Goal: Task Accomplishment & Management: Complete application form

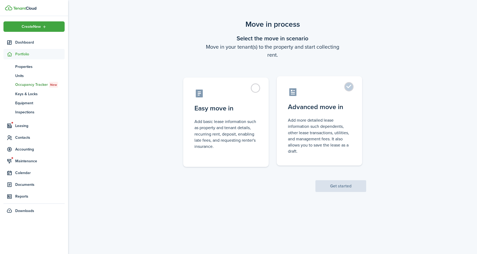
click at [330, 90] on control-radio-card-icon at bounding box center [319, 91] width 63 height 9
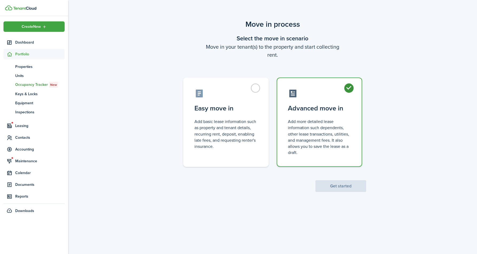
radio input "true"
click at [340, 189] on button "Get started" at bounding box center [340, 186] width 51 height 12
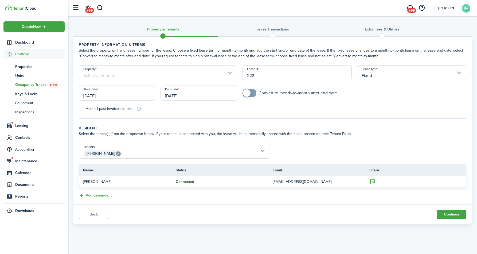
click at [191, 70] on input "Property" at bounding box center [158, 72] width 158 height 15
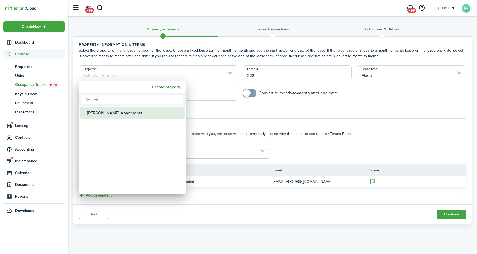
click at [139, 112] on div "[PERSON_NAME] Apartments" at bounding box center [134, 113] width 95 height 12
type input "[PERSON_NAME] Apartments"
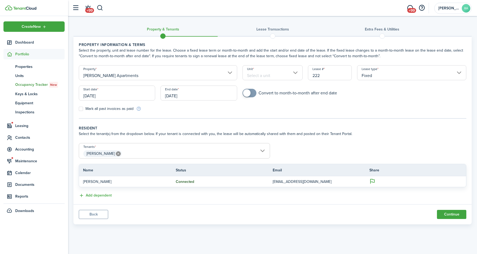
click at [286, 72] on input "Unit" at bounding box center [272, 72] width 60 height 15
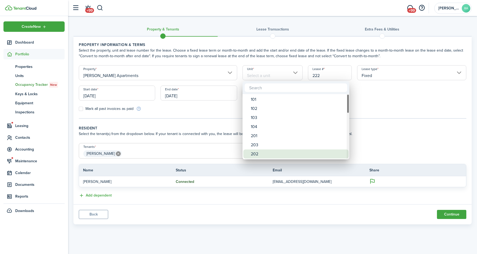
click at [265, 154] on div "202" at bounding box center [298, 153] width 95 height 9
type input "202"
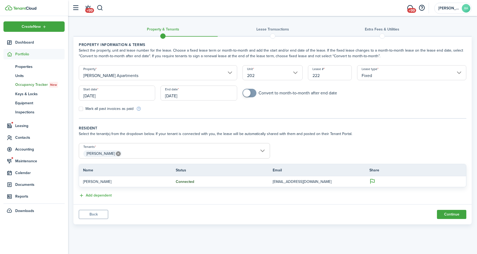
click at [137, 97] on input "[DATE]" at bounding box center [117, 92] width 76 height 15
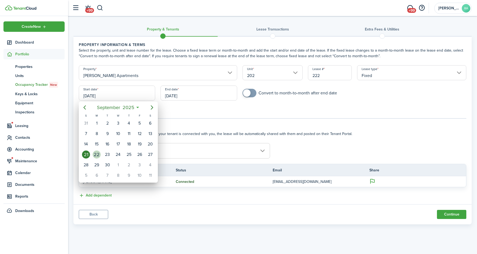
click at [96, 155] on div "22" at bounding box center [97, 154] width 8 height 8
type input "[DATE]"
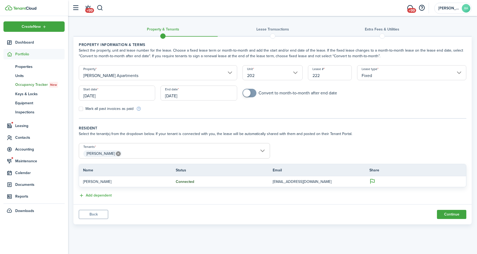
click at [191, 95] on input "[DATE]" at bounding box center [198, 92] width 76 height 15
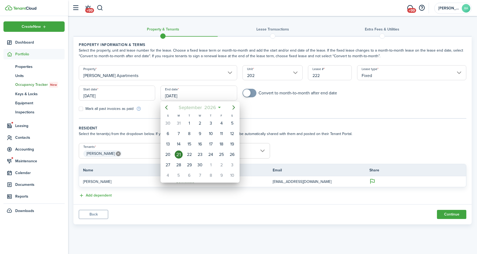
click at [211, 107] on span "2026" at bounding box center [210, 108] width 14 height 10
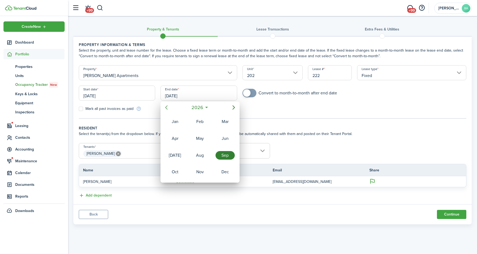
click at [167, 106] on icon "Previous page" at bounding box center [166, 107] width 6 height 6
click at [178, 170] on div "Oct" at bounding box center [174, 171] width 19 height 9
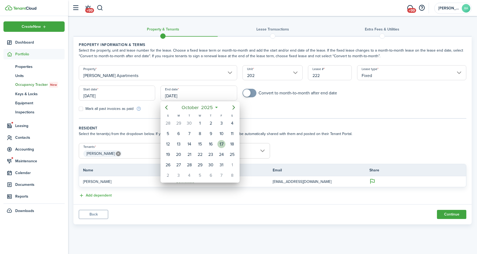
click at [224, 143] on div "17" at bounding box center [221, 144] width 8 height 8
type input "[DATE]"
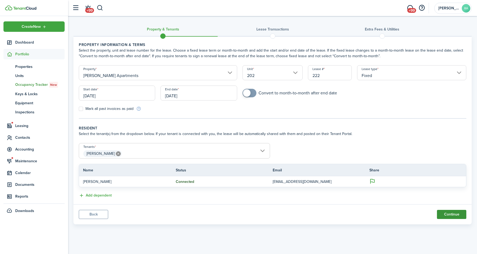
click at [452, 211] on button "Continue" at bounding box center [451, 214] width 29 height 9
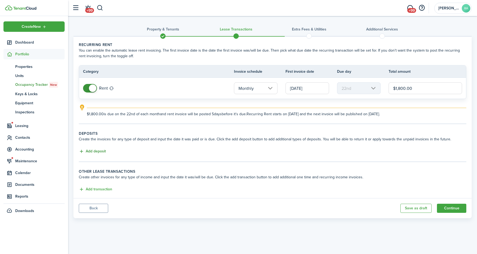
click at [96, 150] on button "Add deposit" at bounding box center [92, 151] width 27 height 6
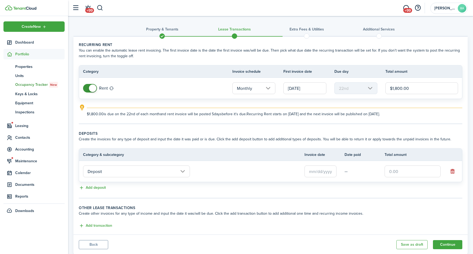
click at [395, 174] on input "text" at bounding box center [412, 171] width 56 height 12
type input "$900.00"
click at [321, 165] on td at bounding box center [324, 171] width 40 height 14
click at [320, 170] on input "text" at bounding box center [320, 171] width 32 height 12
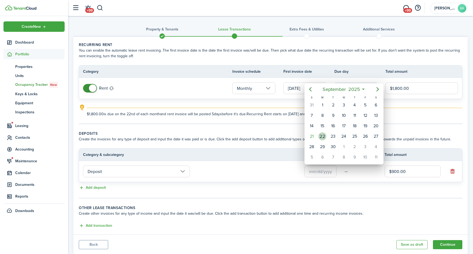
click at [323, 135] on div "22" at bounding box center [322, 136] width 8 height 8
type input "[DATE]"
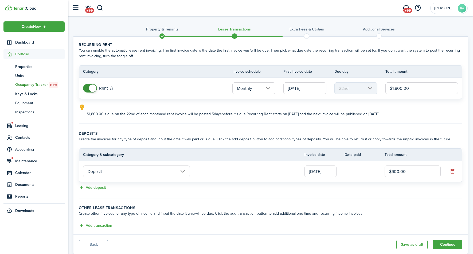
scroll to position [15, 0]
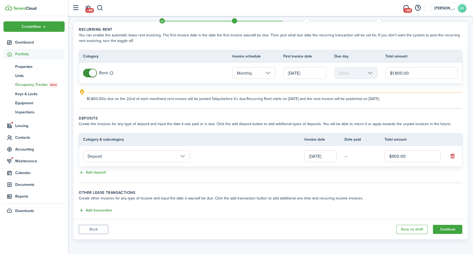
click at [100, 211] on button "Add transaction" at bounding box center [95, 210] width 33 height 6
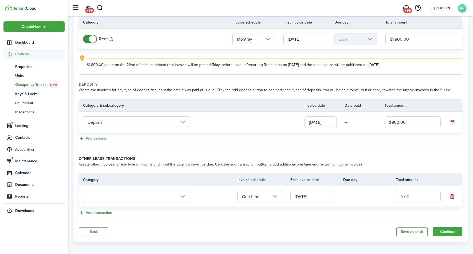
scroll to position [52, 0]
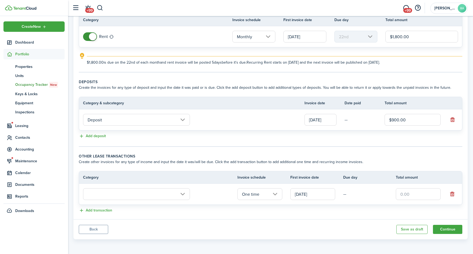
click at [178, 192] on input "text" at bounding box center [136, 194] width 107 height 12
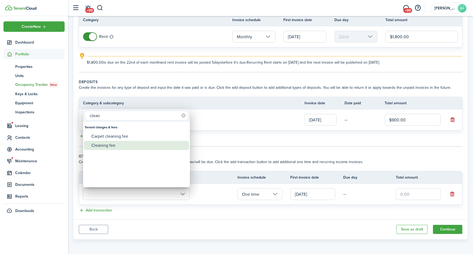
type input "clean"
click at [120, 145] on div "Cleaning fee" at bounding box center [138, 145] width 95 height 9
type input "Tenant charges & fees / Cleaning fee"
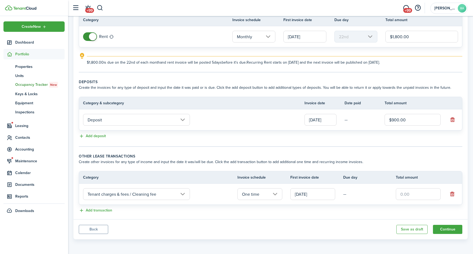
click at [407, 197] on input "text" at bounding box center [418, 194] width 45 height 12
click at [404, 197] on input "$250.00" at bounding box center [418, 194] width 45 height 12
type input "$150.00"
click at [218, 206] on lease-classic-other-transaction "Other lease transactions Create other invoices for any type of income and input…" at bounding box center [270, 183] width 383 height 60
click at [442, 227] on button "Continue" at bounding box center [447, 229] width 29 height 9
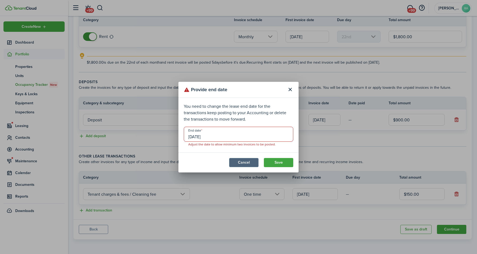
click at [247, 161] on button "Cancel" at bounding box center [243, 162] width 29 height 9
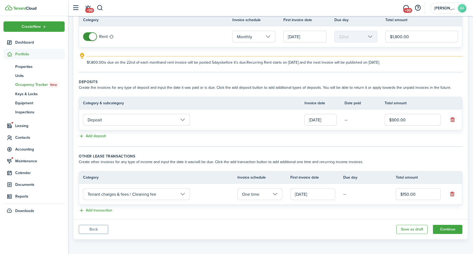
scroll to position [0, 0]
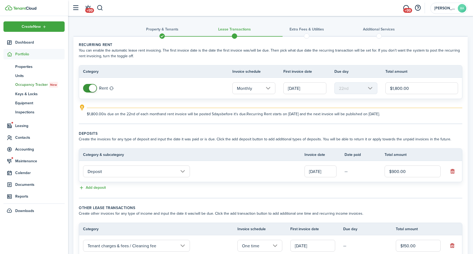
click at [87, 85] on span at bounding box center [89, 88] width 5 height 9
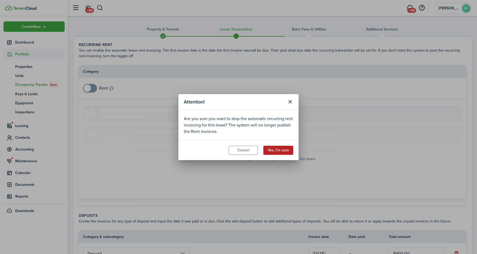
click at [277, 150] on button "Yes, I'm sure" at bounding box center [278, 149] width 30 height 9
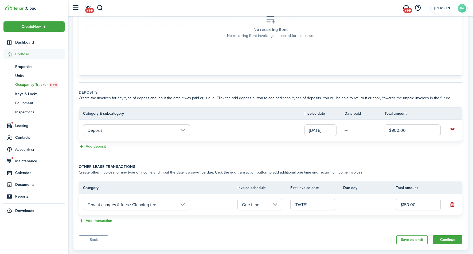
scroll to position [133, 0]
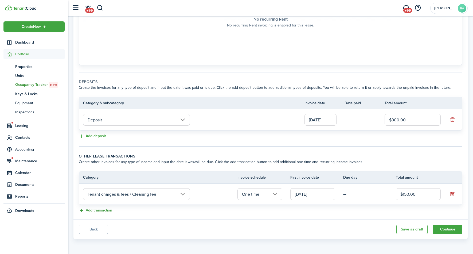
click at [96, 211] on button "Add transaction" at bounding box center [95, 210] width 33 height 6
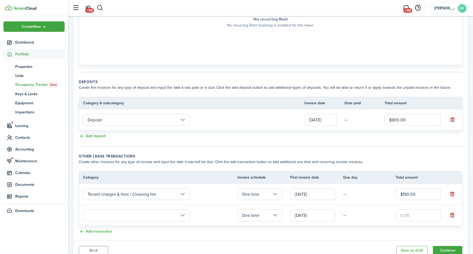
click at [109, 214] on input "text" at bounding box center [136, 215] width 107 height 12
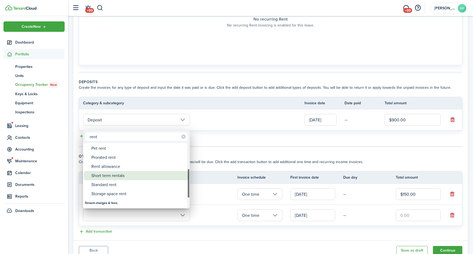
type input "rent"
click at [117, 175] on div "Short term rentals" at bounding box center [138, 175] width 95 height 9
type input "Rent / Short term rentals"
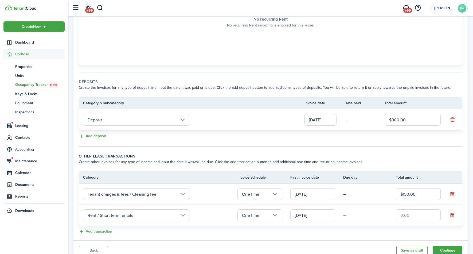
scroll to position [155, 0]
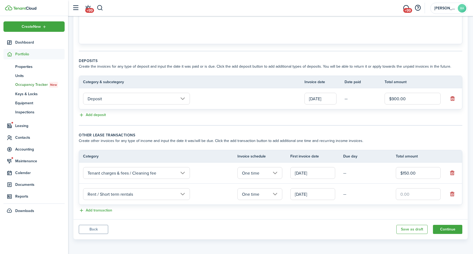
click at [403, 192] on input "text" at bounding box center [418, 194] width 45 height 12
click at [331, 117] on div "Add deposit" at bounding box center [270, 115] width 383 height 6
drag, startPoint x: 412, startPoint y: 195, endPoint x: 350, endPoint y: 195, distance: 61.9
click at [350, 195] on tr "Rent / Short term rentals One time [DATE] — $1,800.00" at bounding box center [270, 193] width 383 height 21
click at [336, 219] on panel-main-body "Recurring rent You can enable the automatic lease rent invoicing. The first inv…" at bounding box center [270, 50] width 394 height 337
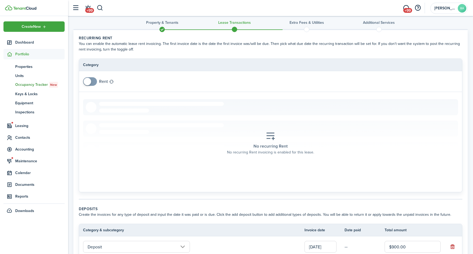
scroll to position [0, 0]
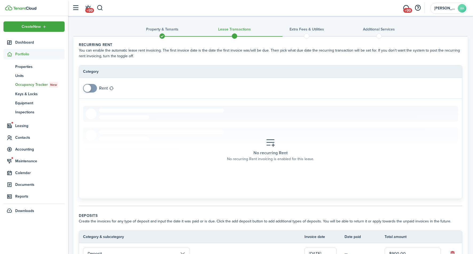
click at [108, 54] on wizard-step-header-description "You can enable the automatic lease rent invoicing. The first invoice date is th…" at bounding box center [270, 53] width 383 height 11
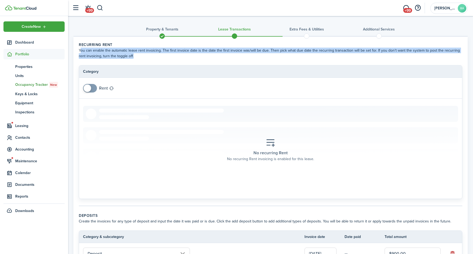
click at [108, 54] on wizard-step-header-description "You can enable the automatic lease rent invoicing. The first invoice date is th…" at bounding box center [270, 53] width 383 height 11
click at [140, 56] on wizard-step-header-description "You can enable the automatic lease rent invoicing. The first invoice date is th…" at bounding box center [270, 53] width 383 height 11
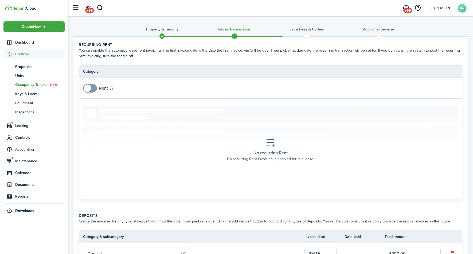
scroll to position [155, 0]
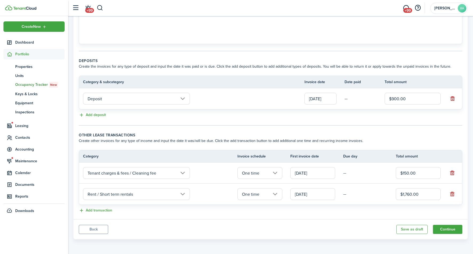
drag, startPoint x: 411, startPoint y: 195, endPoint x: 391, endPoint y: 195, distance: 19.8
click at [391, 195] on tr "Rent / Short term rentals One time [DATE] — $1,760.00" at bounding box center [270, 193] width 383 height 21
type input "$1,800.00"
click at [314, 232] on panel-main-footer "Back Save as draft Continue" at bounding box center [270, 229] width 394 height 20
click at [443, 227] on button "Continue" at bounding box center [447, 229] width 29 height 9
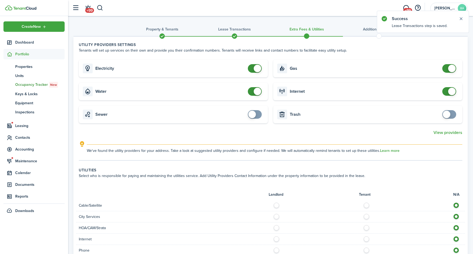
checkbox input "false"
click at [446, 66] on span at bounding box center [448, 68] width 5 height 9
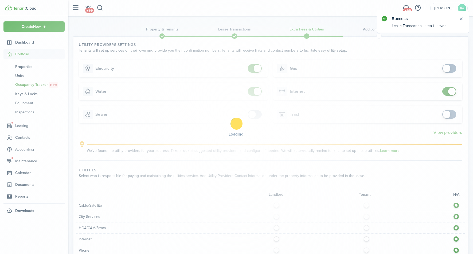
click at [447, 89] on div "Loading" at bounding box center [236, 127] width 473 height 254
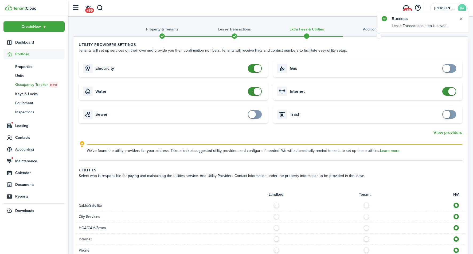
checkbox input "false"
click at [447, 89] on span at bounding box center [448, 91] width 5 height 9
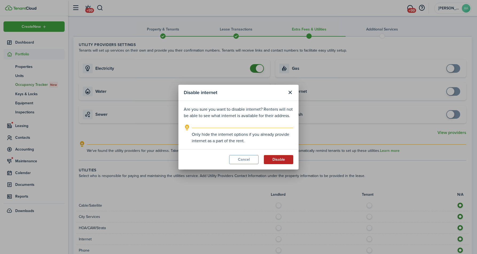
click at [273, 162] on button "Disable" at bounding box center [278, 159] width 29 height 9
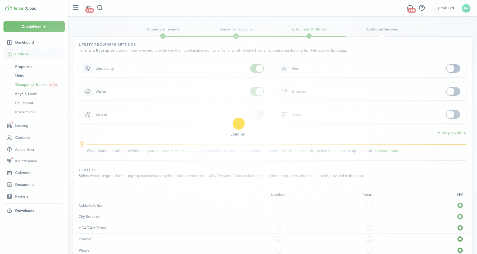
click at [253, 68] on div "Loading" at bounding box center [238, 127] width 477 height 254
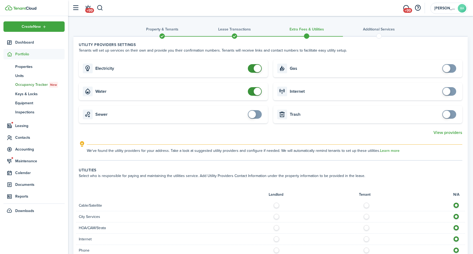
checkbox input "false"
click at [254, 68] on span at bounding box center [257, 68] width 7 height 7
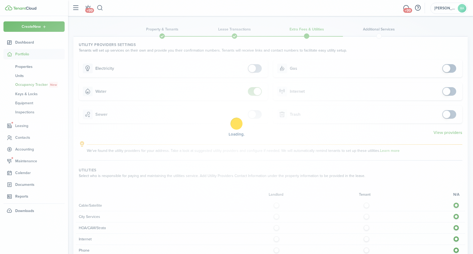
click at [253, 91] on div "Loading" at bounding box center [236, 127] width 473 height 254
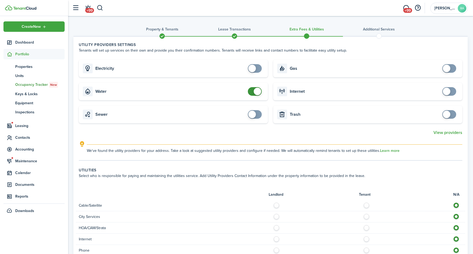
checkbox input "false"
click at [253, 91] on span at bounding box center [254, 91] width 5 height 9
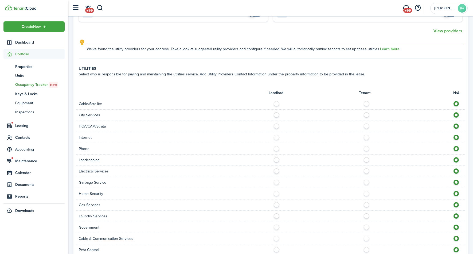
scroll to position [176, 0]
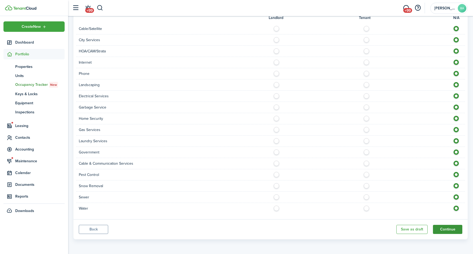
click at [442, 231] on button "Continue" at bounding box center [447, 229] width 29 height 9
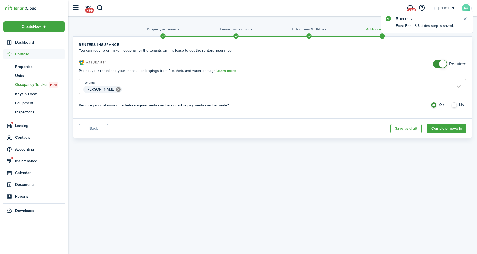
click at [455, 107] on label "No" at bounding box center [458, 106] width 15 height 8
radio input "false"
radio input "true"
click at [438, 105] on label "Yes" at bounding box center [437, 106] width 15 height 8
radio input "true"
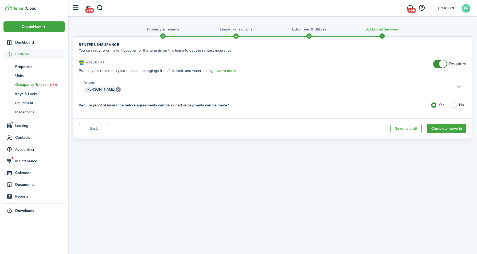
click at [438, 63] on span at bounding box center [439, 64] width 5 height 9
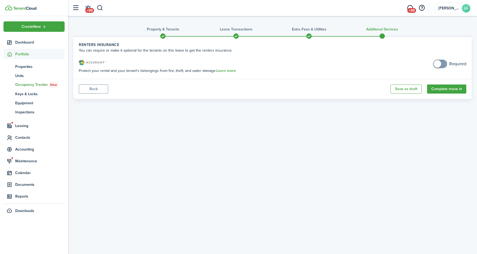
click at [451, 62] on input "checkbox" at bounding box center [449, 64] width 33 height 9
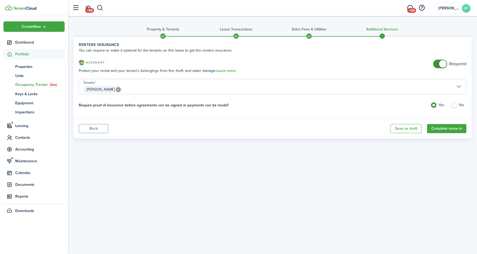
click at [444, 62] on span at bounding box center [442, 63] width 7 height 7
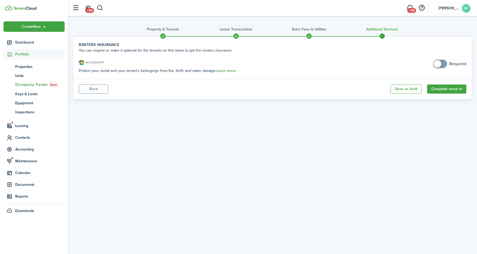
checkbox input "true"
click at [443, 62] on span at bounding box center [439, 64] width 5 height 9
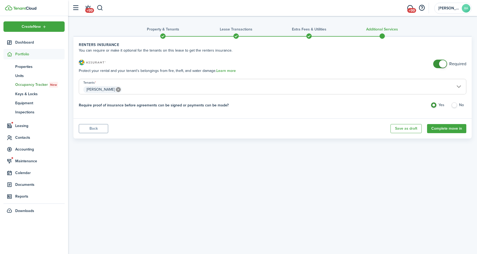
click at [453, 107] on label "No" at bounding box center [458, 106] width 15 height 8
radio input "false"
radio input "true"
checkbox input "false"
click at [437, 64] on span at bounding box center [439, 64] width 5 height 9
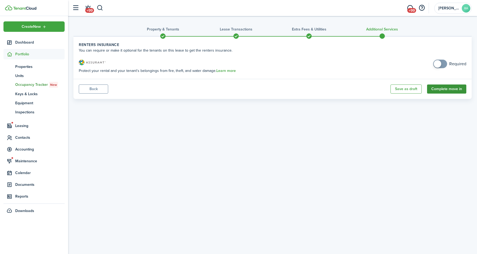
click at [441, 90] on button "Complete move in" at bounding box center [446, 88] width 39 height 9
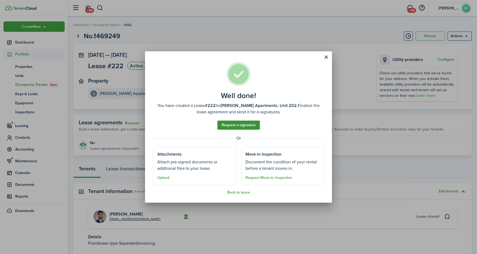
click at [236, 124] on link "Request e-signature" at bounding box center [238, 124] width 42 height 9
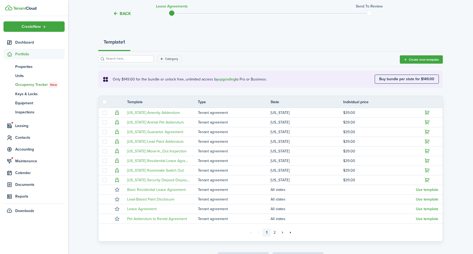
scroll to position [84, 0]
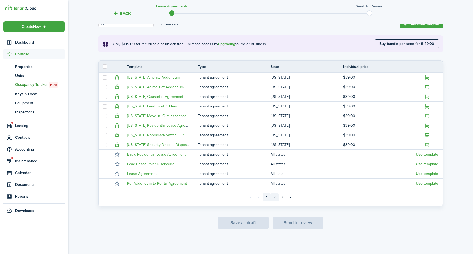
click at [276, 196] on link "2" at bounding box center [274, 197] width 8 height 8
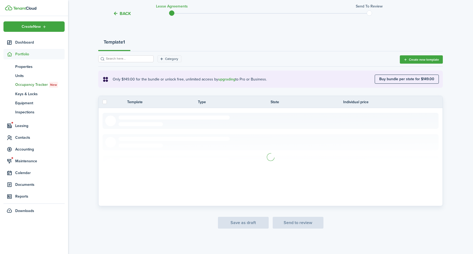
scroll to position [36, 0]
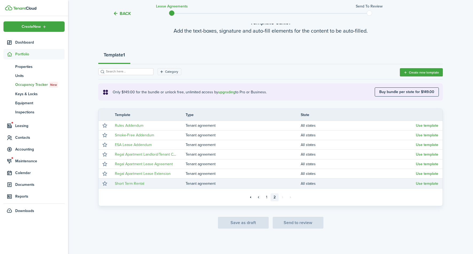
click at [421, 185] on td "Use template" at bounding box center [429, 183] width 27 height 7
click at [421, 182] on button "Use template" at bounding box center [427, 183] width 22 height 4
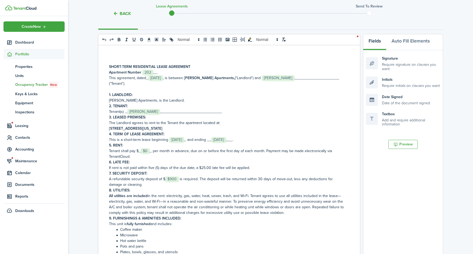
scroll to position [67, 0]
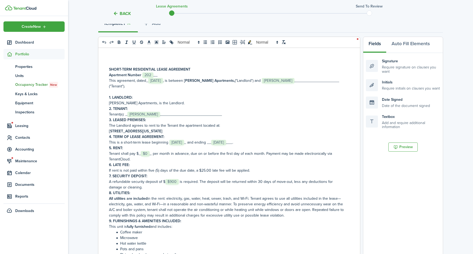
click at [147, 152] on span "$0" at bounding box center [145, 153] width 9 height 5
click at [145, 142] on select "Select size 8px 9px 10px 11px 12px 13px 14px 15px 16px 17px 18px 19px 20px 21px…" at bounding box center [145, 141] width 26 height 9
click at [132, 137] on select "Select size 8px 9px 10px 11px 12px 13px 14px 15px 16px 17px 18px 19px 20px 21px…" at bounding box center [145, 141] width 26 height 9
click at [154, 152] on p "Tenant shall pay $_﻿ $0 ﻿_ per month in advance, due on or before the first day…" at bounding box center [227, 156] width 236 height 11
click at [148, 154] on span "$0" at bounding box center [145, 153] width 9 height 5
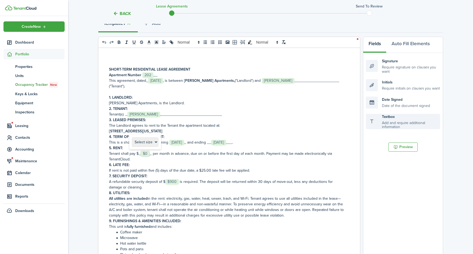
click at [390, 125] on div "Textbox Add and require additional information" at bounding box center [403, 121] width 74 height 15
click at [148, 154] on span "$0" at bounding box center [145, 153] width 9 height 5
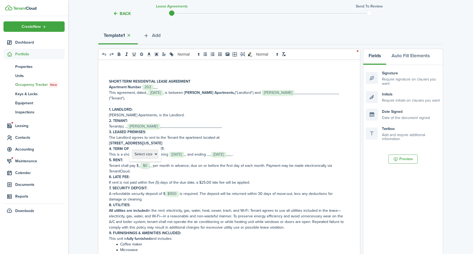
scroll to position [51, 0]
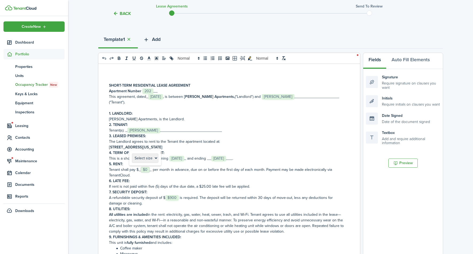
click at [148, 40] on icon "button" at bounding box center [146, 40] width 6 height 6
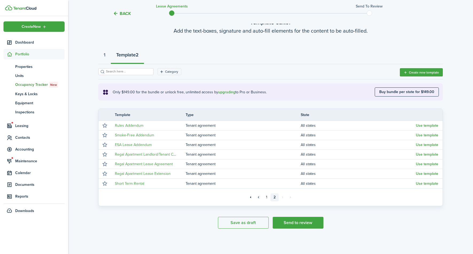
scroll to position [36, 0]
click at [105, 60] on button "1" at bounding box center [104, 56] width 13 height 16
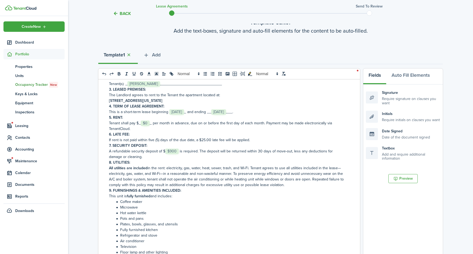
scroll to position [67, 0]
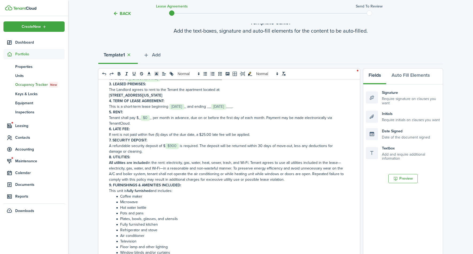
click at [145, 117] on span "$0" at bounding box center [145, 117] width 9 height 5
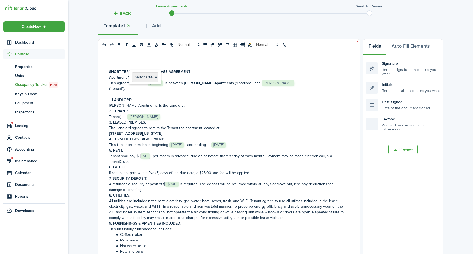
scroll to position [65, 0]
click at [92, 82] on div "Back Lease Agreements Send to review Template editor Add the text-boxes, signat…" at bounding box center [270, 145] width 405 height 382
click at [249, 44] on icon "toggleMarkYellow: markYellow" at bounding box center [249, 43] width 3 height 3
click at [404, 47] on button "Auto Fill Elements" at bounding box center [410, 47] width 49 height 16
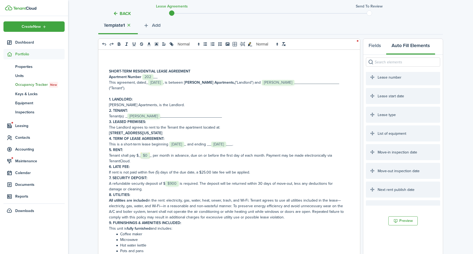
scroll to position [0, 0]
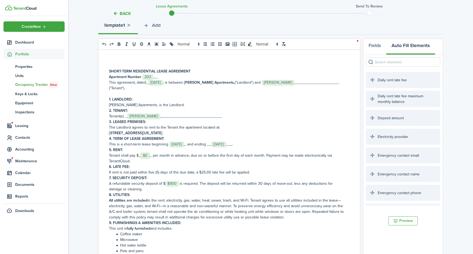
click at [395, 63] on input "search" at bounding box center [403, 61] width 74 height 9
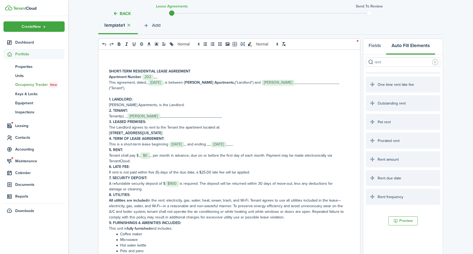
scroll to position [54, 0]
type input "rent"
click at [382, 153] on div "Rent amount" at bounding box center [403, 157] width 74 height 16
click at [383, 157] on div "Rent amount" at bounding box center [403, 157] width 74 height 16
click at [147, 157] on span "$0" at bounding box center [145, 155] width 9 height 5
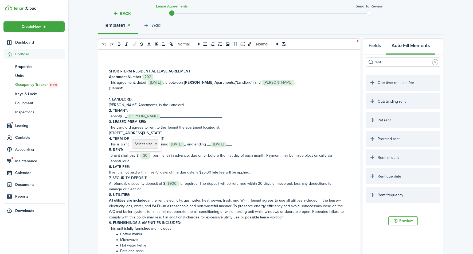
click at [144, 141] on select "Select size 8px 9px 10px 11px 12px 13px 14px 15px 16px 17px 18px 19px 20px 21px…" at bounding box center [145, 143] width 26 height 9
click at [156, 154] on p "Tenant shall pay $_﻿ ﻿ $0 ﻿ ﻿_ per month in advance, due on or before the first…" at bounding box center [227, 157] width 236 height 11
click at [152, 154] on p "Tenant shall pay $_﻿ ﻿ $0 ﻿ ﻿_ per month in advance, due on or before the first…" at bounding box center [227, 157] width 236 height 11
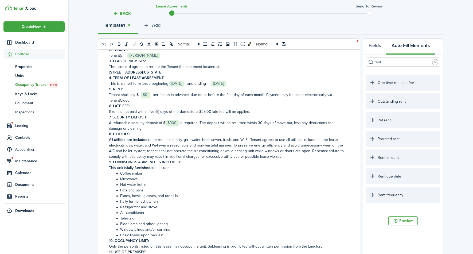
scroll to position [0, 0]
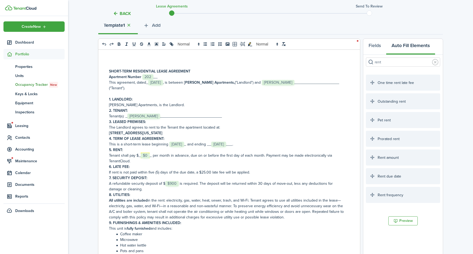
click at [74, 128] on div "Back Lease Agreements Send to review Template editor Add the text-boxes, signat…" at bounding box center [270, 145] width 405 height 382
click at [151, 156] on p "Tenant shall pay $_﻿ ﻿ $0 ﻿ ﻿_ per month in advance, due on or before the first…" at bounding box center [227, 157] width 236 height 11
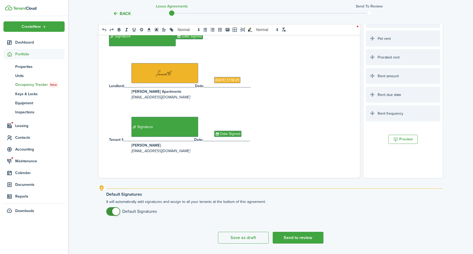
scroll to position [150, 0]
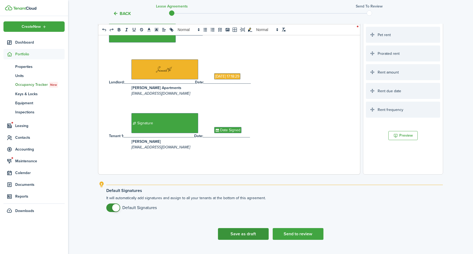
click at [258, 233] on button "Save as draft" at bounding box center [243, 234] width 51 height 12
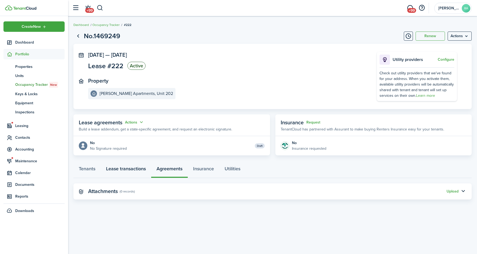
click at [137, 171] on link "Lease transactions" at bounding box center [126, 170] width 50 height 16
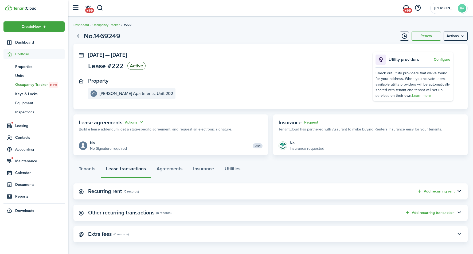
scroll to position [3, 0]
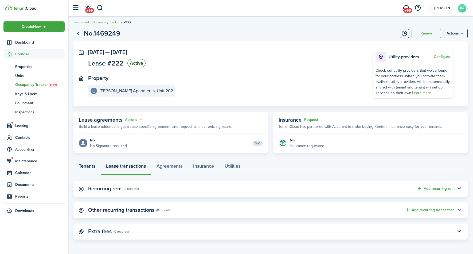
click at [90, 168] on link "Tenants" at bounding box center [86, 167] width 27 height 16
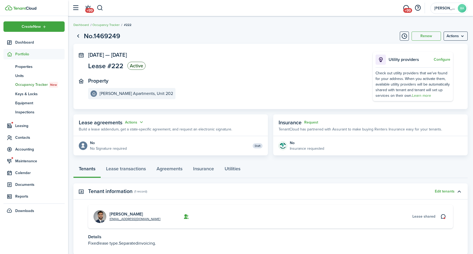
scroll to position [36, 0]
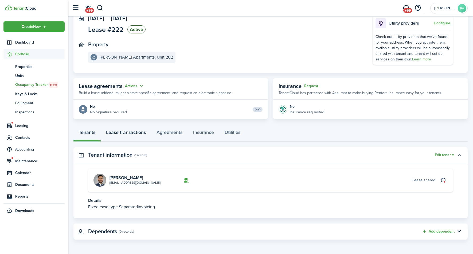
click at [125, 135] on link "Lease transactions" at bounding box center [126, 133] width 50 height 16
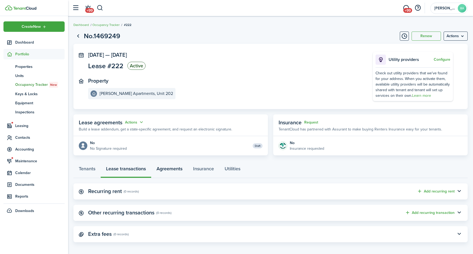
scroll to position [3, 0]
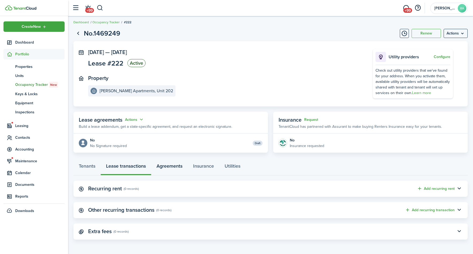
click at [170, 168] on link "Agreements" at bounding box center [169, 167] width 37 height 16
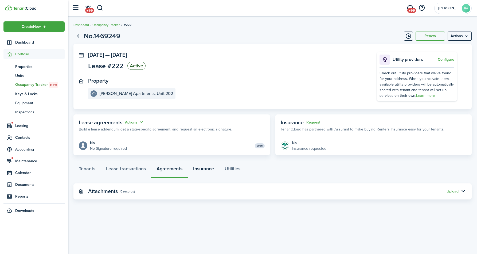
click at [203, 171] on link "Insurance" at bounding box center [204, 170] width 32 height 16
click at [231, 170] on link "Utilities" at bounding box center [232, 170] width 26 height 16
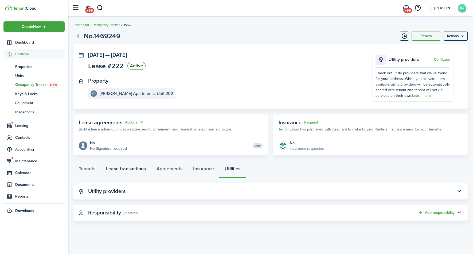
click at [138, 173] on link "Lease transactions" at bounding box center [126, 170] width 50 height 16
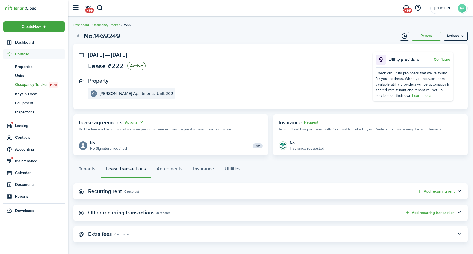
scroll to position [3, 0]
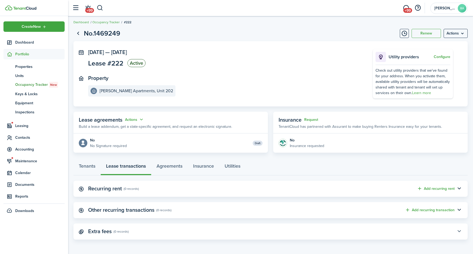
click at [461, 232] on button "button" at bounding box center [458, 231] width 9 height 9
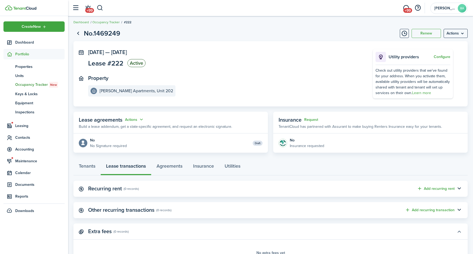
scroll to position [37, 0]
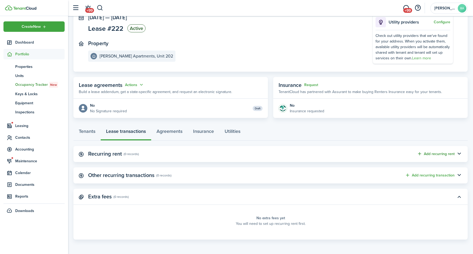
click at [444, 155] on button "Add recurring rent" at bounding box center [436, 154] width 38 height 6
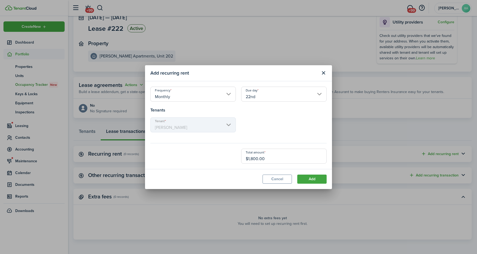
click at [211, 96] on input "Monthly" at bounding box center [192, 93] width 85 height 15
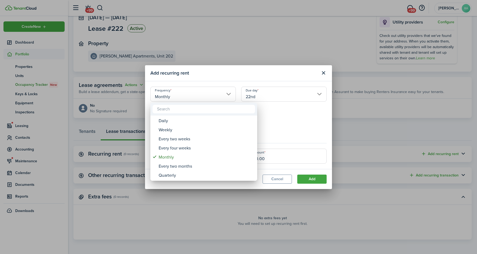
click at [281, 128] on div at bounding box center [238, 126] width 562 height 339
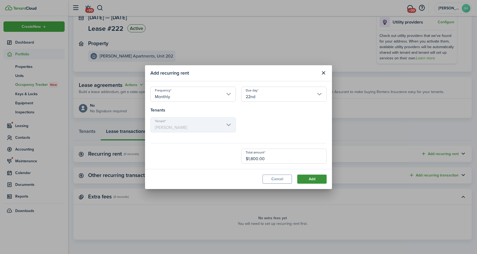
click at [308, 178] on button "Add" at bounding box center [311, 178] width 29 height 9
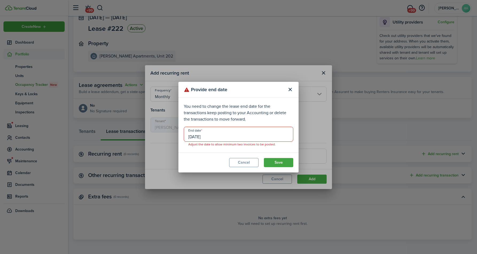
click at [241, 167] on modal-footer "Cancel Save" at bounding box center [238, 162] width 120 height 20
click at [241, 166] on button "Cancel" at bounding box center [243, 162] width 29 height 9
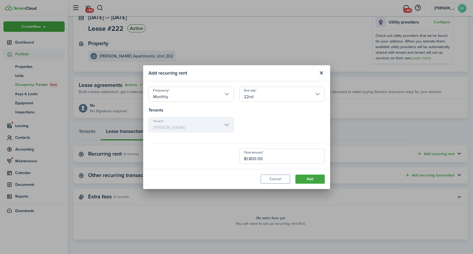
click at [259, 94] on input "22nd" at bounding box center [281, 93] width 85 height 15
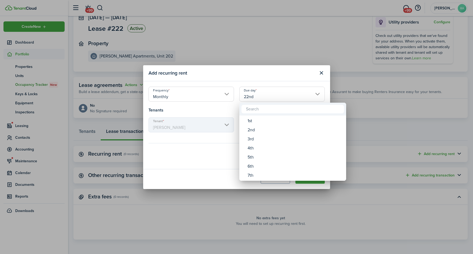
click at [221, 126] on div at bounding box center [236, 126] width 558 height 339
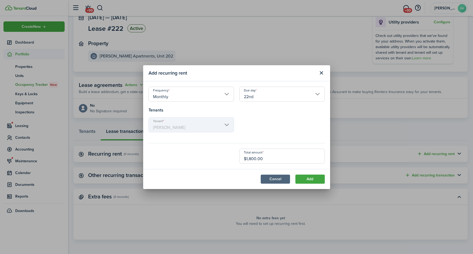
click at [272, 182] on button "Cancel" at bounding box center [275, 178] width 29 height 9
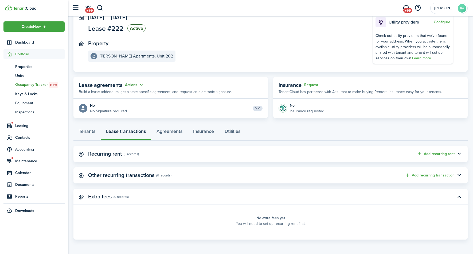
click at [143, 86] on button "Actions" at bounding box center [134, 85] width 19 height 6
click at [131, 93] on link "Edit" at bounding box center [121, 94] width 47 height 9
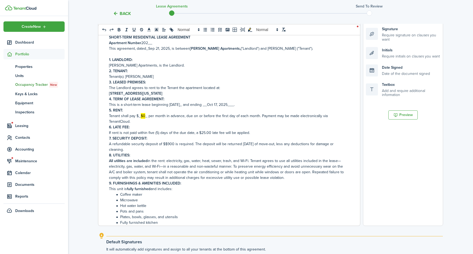
scroll to position [99, 0]
click at [146, 118] on p "Tenant shall pay $_ $0 _ per month in advance, due on or before the first day o…" at bounding box center [227, 118] width 236 height 11
click at [143, 117] on mark "$0" at bounding box center [143, 116] width 5 height 6
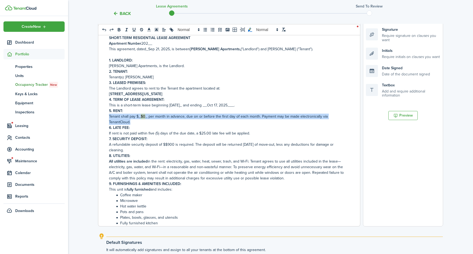
click at [143, 117] on mark "$0" at bounding box center [143, 116] width 5 height 6
click at [146, 116] on p "Tenant shall pay $_ $0 _ per month in advance, due on or before the first day o…" at bounding box center [227, 118] width 236 height 11
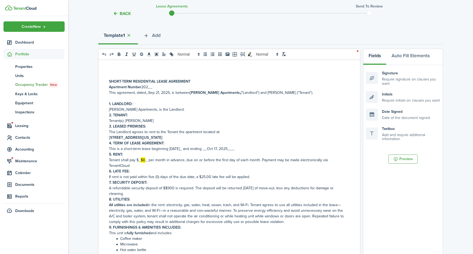
scroll to position [51, 0]
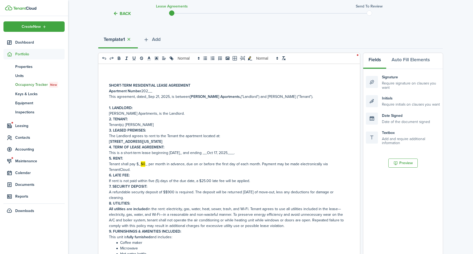
click at [357, 54] on div "0 x 0" at bounding box center [229, 58] width 262 height 11
click at [278, 57] on icon at bounding box center [277, 58] width 5 height 5
click at [198, 38] on div "Template 1 Add" at bounding box center [270, 41] width 344 height 16
click at [105, 58] on icon "undo: undo" at bounding box center [104, 58] width 4 height 3
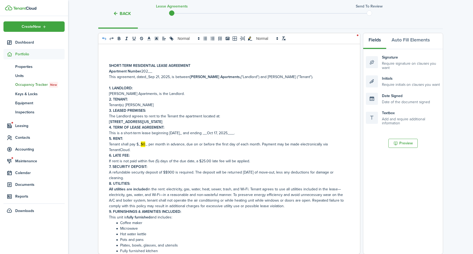
scroll to position [441, 0]
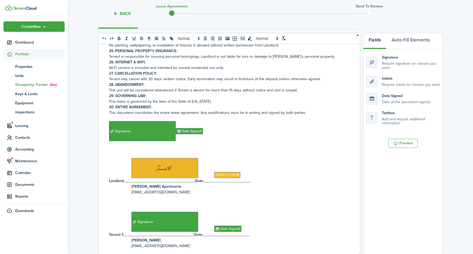
click at [105, 58] on div "SHORT-TERM RESIDENTIAL LEASE AGREEMENT Apartment Number 202__ This agreement, d…" at bounding box center [227, 149] width 258 height 210
click at [104, 41] on button "undo: undo" at bounding box center [103, 38] width 7 height 6
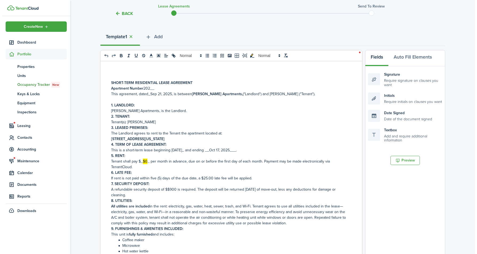
scroll to position [45, 0]
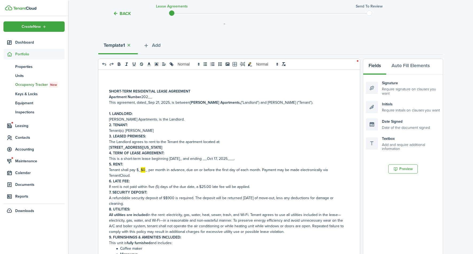
drag, startPoint x: 127, startPoint y: 45, endPoint x: 126, endPoint y: 14, distance: 30.7
click at [126, 14] on tc-wizard-layout "Back Lease Agreements Send to review Template editor Add the text-boxes, signat…" at bounding box center [270, 165] width 344 height 382
click at [126, 14] on button "Back" at bounding box center [122, 14] width 18 height 6
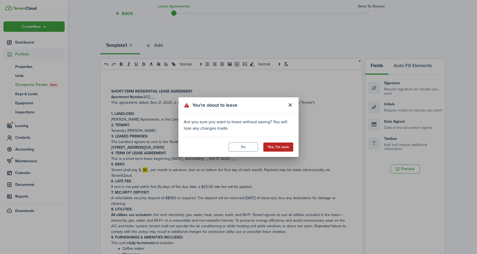
click at [281, 147] on button "Yes, I'm sure" at bounding box center [278, 146] width 30 height 9
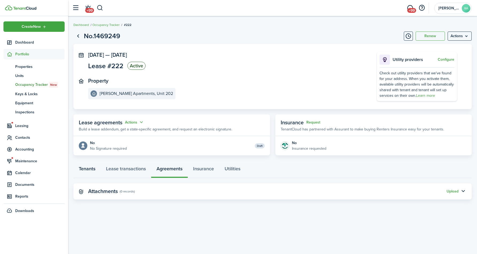
click at [93, 163] on link "Tenants" at bounding box center [86, 170] width 27 height 16
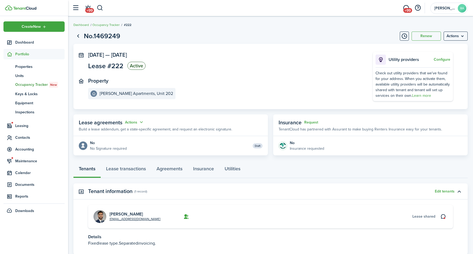
scroll to position [36, 0]
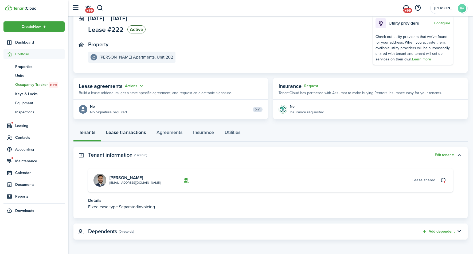
click at [122, 133] on link "Lease transactions" at bounding box center [126, 133] width 50 height 16
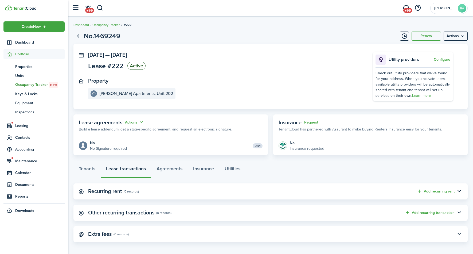
scroll to position [3, 0]
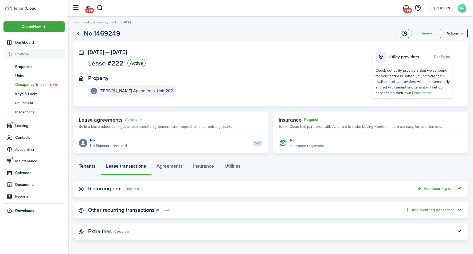
click at [88, 160] on link "Tenants" at bounding box center [86, 167] width 27 height 16
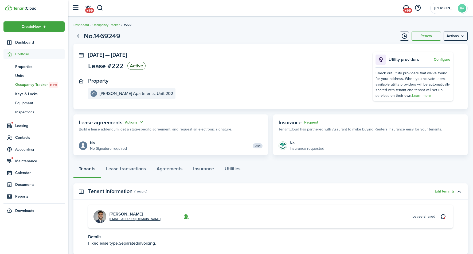
click at [133, 123] on button "Actions" at bounding box center [134, 122] width 19 height 6
click at [120, 133] on link "Edit" at bounding box center [121, 132] width 47 height 9
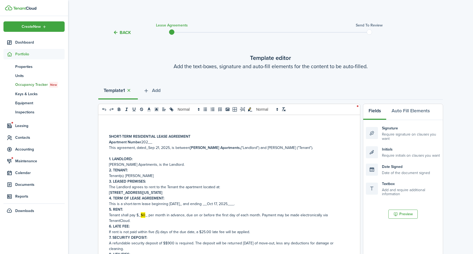
click at [124, 29] on tc-wizard-header "Back Lease Agreements Send to review" at bounding box center [270, 31] width 352 height 24
click at [119, 35] on button "Back" at bounding box center [122, 33] width 18 height 6
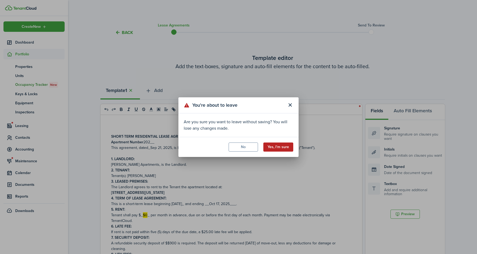
click at [268, 145] on button "Yes, I'm sure" at bounding box center [278, 146] width 30 height 9
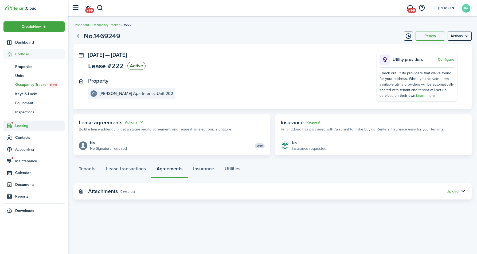
click at [25, 129] on span "Leasing" at bounding box center [33, 125] width 61 height 10
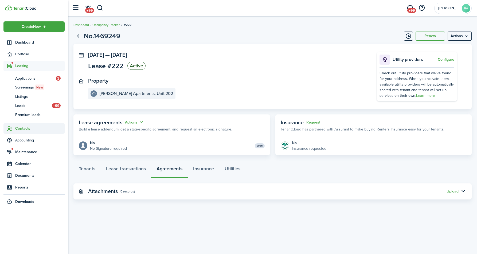
click at [27, 129] on span "Contacts" at bounding box center [39, 128] width 49 height 6
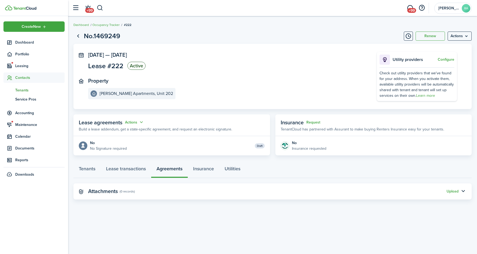
click at [25, 92] on span "Tenants" at bounding box center [39, 90] width 49 height 6
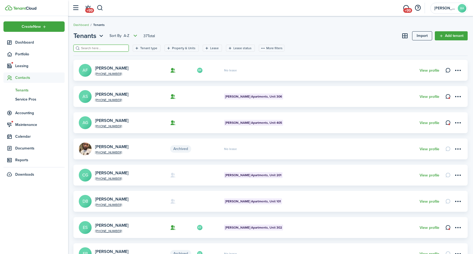
click at [83, 49] on input "search" at bounding box center [103, 48] width 47 height 5
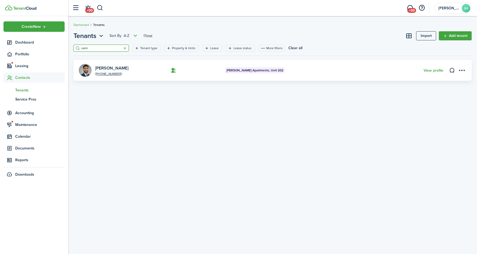
type input "sami"
click at [116, 66] on link "[PERSON_NAME]" at bounding box center [111, 68] width 33 height 6
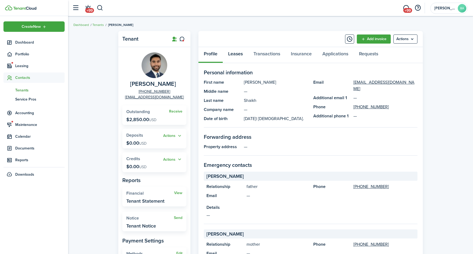
click at [236, 56] on link "Leases" at bounding box center [235, 55] width 25 height 16
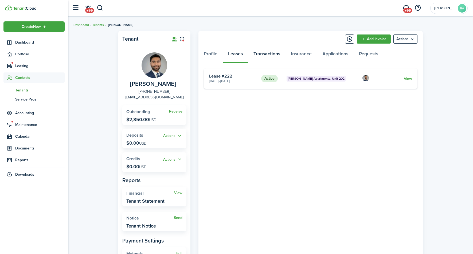
click at [255, 51] on link "Transactions" at bounding box center [266, 55] width 37 height 16
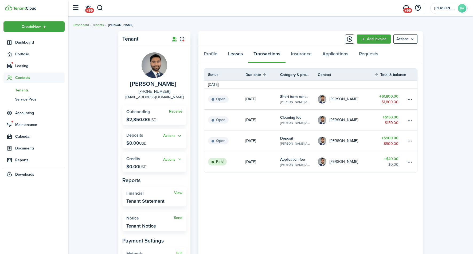
click at [237, 55] on link "Leases" at bounding box center [235, 55] width 25 height 16
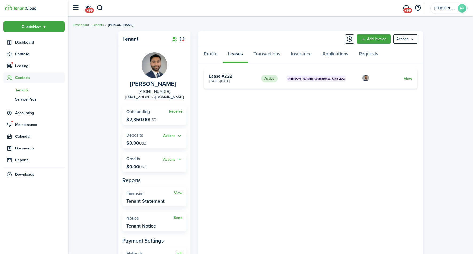
click at [403, 82] on card "Active [PERSON_NAME] Apartments, Unit 202 [DATE] - [DATE] Lease #222 View" at bounding box center [311, 78] width 214 height 20
click at [405, 78] on link "View" at bounding box center [408, 79] width 8 height 6
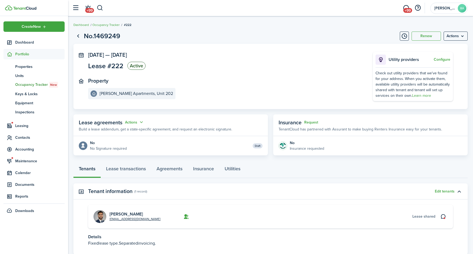
scroll to position [36, 0]
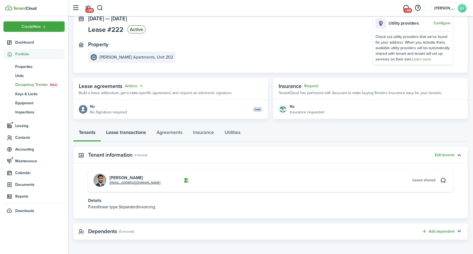
click at [131, 131] on link "Lease transactions" at bounding box center [126, 133] width 50 height 16
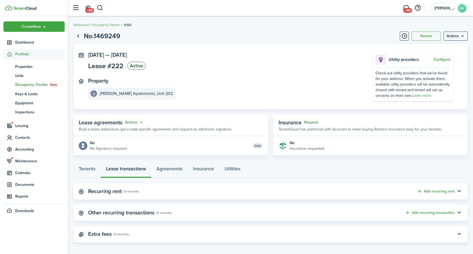
scroll to position [3, 0]
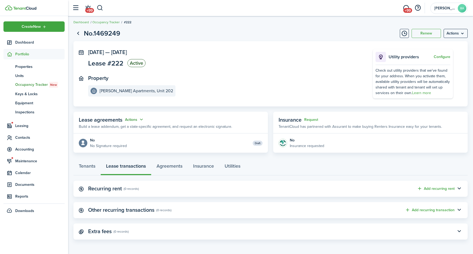
click at [134, 119] on button "Actions" at bounding box center [134, 119] width 19 height 6
click at [128, 131] on link "Edit" at bounding box center [121, 129] width 47 height 9
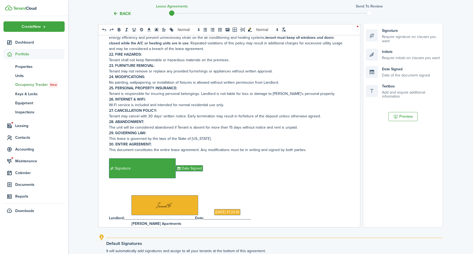
scroll to position [370, 0]
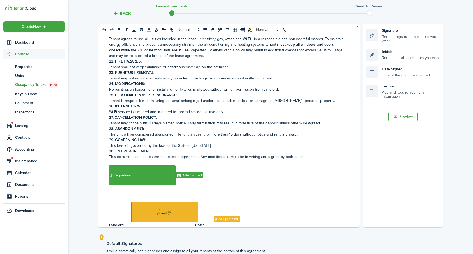
click at [151, 149] on p "30. ENTIRE AGREEMENT:" at bounding box center [227, 151] width 236 height 6
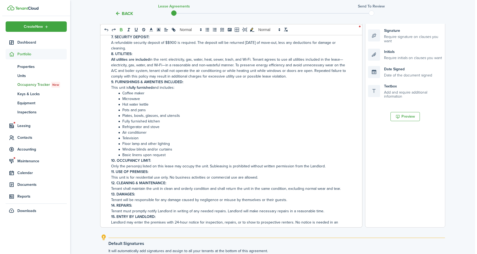
scroll to position [98, 0]
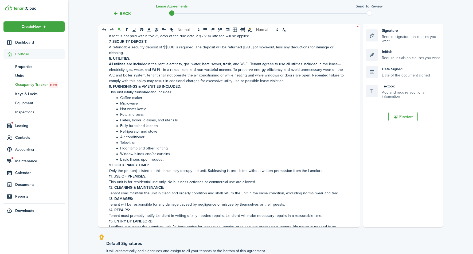
click at [126, 16] on tc-wizard-header "Back Lease Agreements Send to review" at bounding box center [270, 12] width 352 height 24
click at [126, 15] on button "Back" at bounding box center [122, 14] width 18 height 6
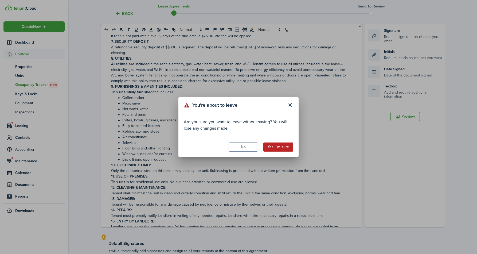
click at [270, 144] on button "Yes, I'm sure" at bounding box center [278, 146] width 30 height 9
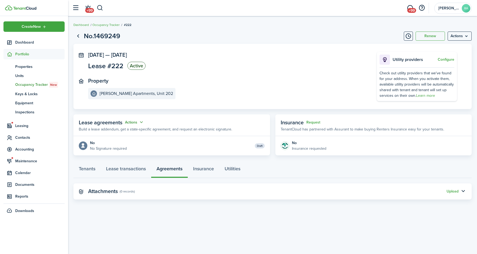
click at [139, 123] on button "Actions" at bounding box center [134, 122] width 19 height 6
click at [119, 142] on button "Cancel" at bounding box center [121, 141] width 47 height 9
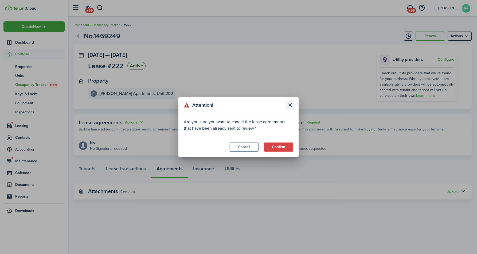
click at [290, 106] on button "Close modal" at bounding box center [289, 104] width 9 height 9
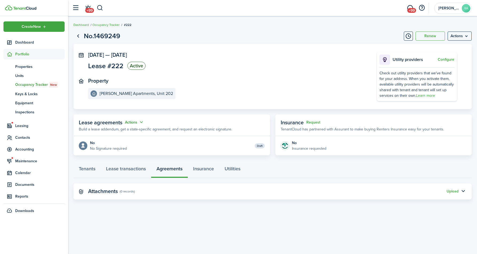
click at [136, 123] on button "Actions" at bounding box center [134, 122] width 19 height 6
click at [121, 143] on button "Cancel" at bounding box center [121, 141] width 47 height 9
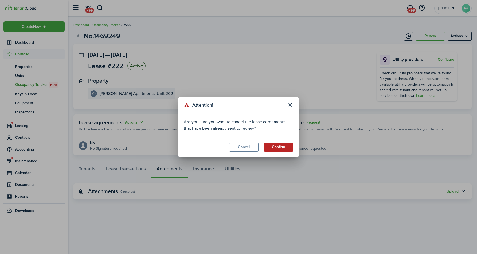
click at [271, 147] on button "Confirm" at bounding box center [278, 146] width 29 height 9
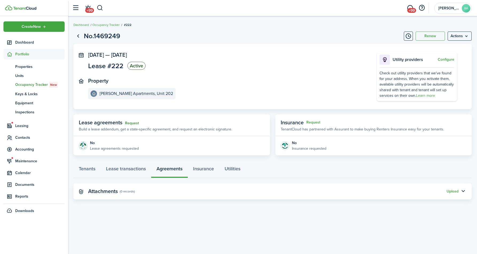
click at [131, 123] on link "Request" at bounding box center [132, 123] width 14 height 4
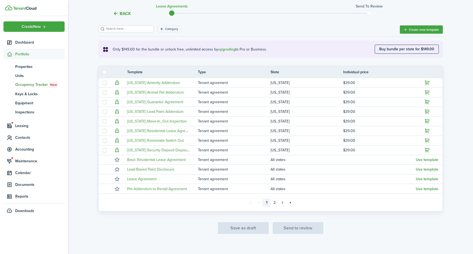
scroll to position [84, 0]
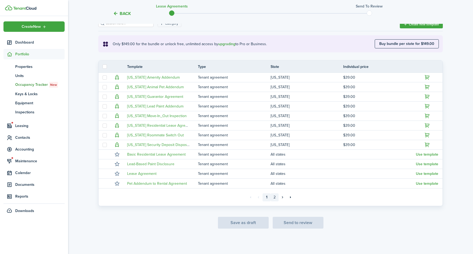
click at [275, 197] on link "2" at bounding box center [274, 197] width 8 height 8
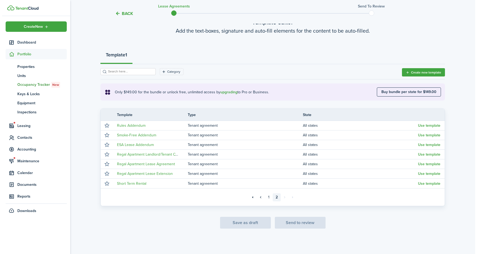
scroll to position [36, 0]
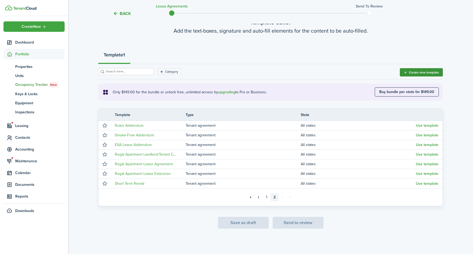
click at [408, 73] on button "Create new template" at bounding box center [421, 72] width 43 height 8
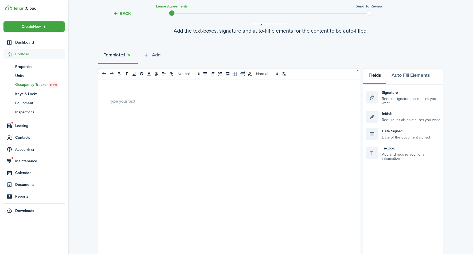
click at [176, 116] on div at bounding box center [227, 184] width 258 height 210
click at [156, 56] on span "Add" at bounding box center [156, 54] width 9 height 7
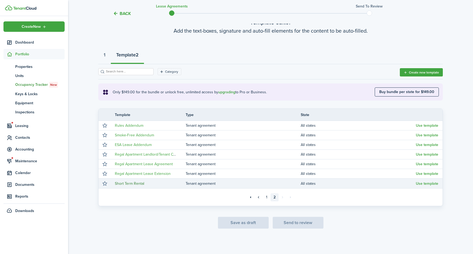
click at [139, 182] on link "Short Term Rental" at bounding box center [129, 183] width 29 height 6
click at [107, 55] on button "1" at bounding box center [104, 56] width 13 height 16
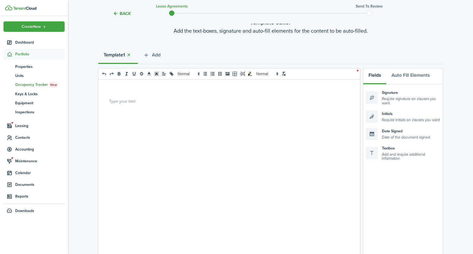
click at [128, 53] on button "button" at bounding box center [128, 55] width 7 height 6
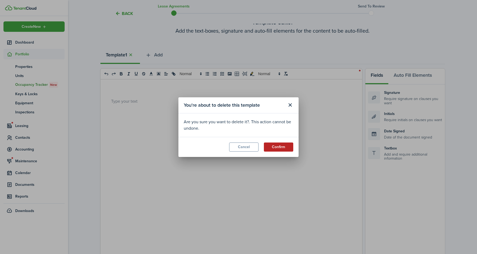
click at [282, 145] on button "Confirm" at bounding box center [278, 146] width 29 height 9
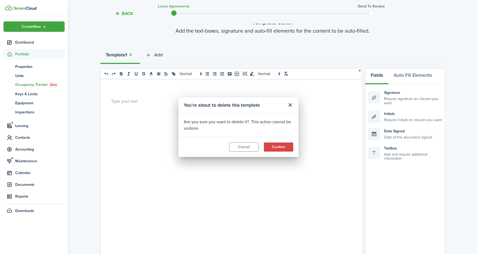
scroll to position [15, 0]
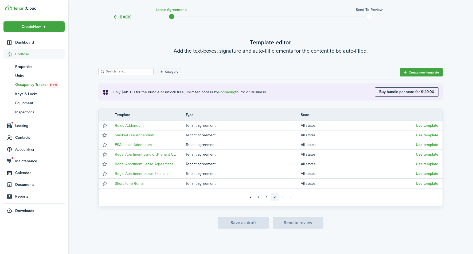
click at [121, 17] on button "Back" at bounding box center [122, 17] width 18 height 6
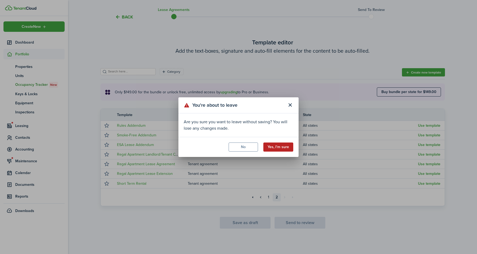
click at [272, 144] on button "Yes, I'm sure" at bounding box center [278, 146] width 30 height 9
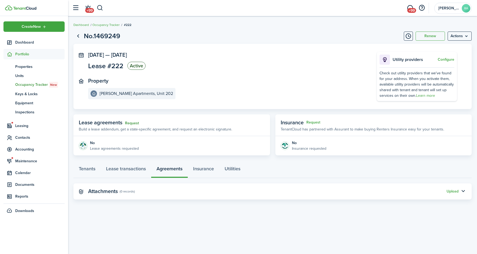
click at [132, 124] on link "Request" at bounding box center [132, 123] width 14 height 4
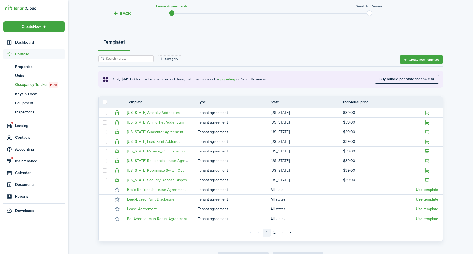
scroll to position [50, 0]
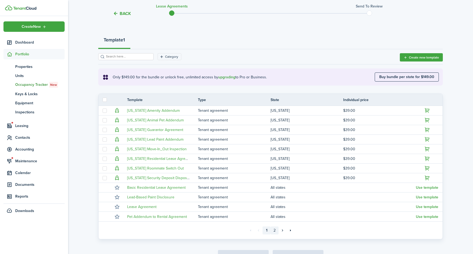
click at [274, 226] on link "2" at bounding box center [274, 230] width 8 height 8
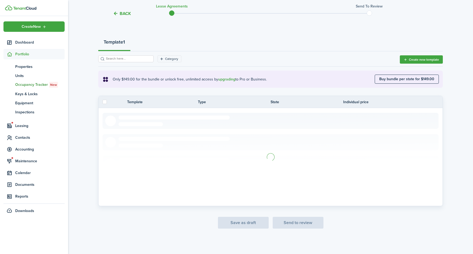
scroll to position [36, 0]
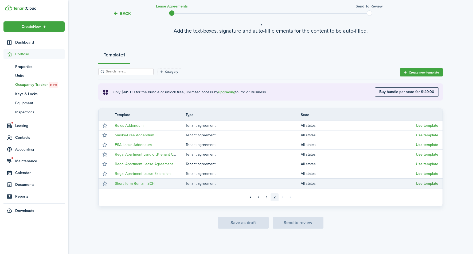
click at [421, 183] on button "Use template" at bounding box center [427, 183] width 22 height 4
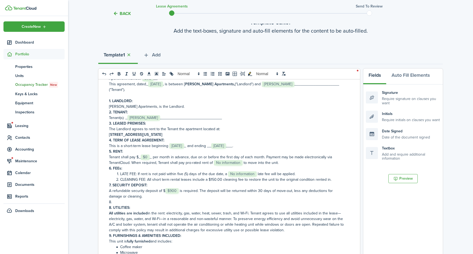
scroll to position [29, 0]
click at [228, 159] on p "Tenant shall pay $_﻿ $0 ﻿_ per month in advance, due on or before the first day…" at bounding box center [227, 159] width 236 height 11
click at [226, 164] on span "No information" at bounding box center [228, 161] width 29 height 5
click at [227, 149] on select "Select size 8px 9px 10px 11px 12px 13px 14px 15px 16px 17px 18px 19px 20px 21px…" at bounding box center [227, 150] width 26 height 9
click at [223, 160] on span "No information" at bounding box center [228, 161] width 29 height 5
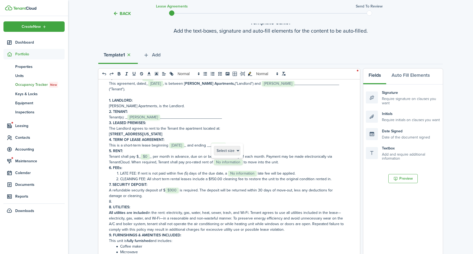
click at [176, 161] on p "Tenant shall pay $_﻿ $0 ﻿_ per month in advance, due on or before the first day…" at bounding box center [227, 159] width 236 height 11
click at [233, 162] on span "No information" at bounding box center [228, 161] width 29 height 5
click at [147, 156] on span "$0" at bounding box center [145, 156] width 9 height 5
click at [238, 173] on span "No information" at bounding box center [242, 173] width 29 height 5
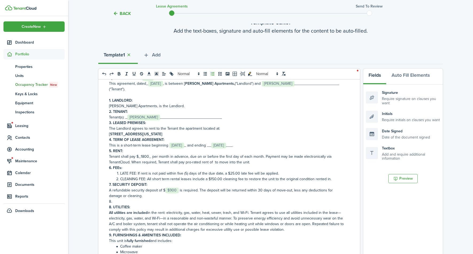
click at [196, 182] on p "7. SECURITY DEPOSIT:" at bounding box center [227, 185] width 236 height 6
drag, startPoint x: 251, startPoint y: 161, endPoint x: 132, endPoint y: 163, distance: 118.8
click at [132, 163] on p "Tenant shall pay $_﻿1800﻿_ per month in advance, due on or before the first day…" at bounding box center [227, 159] width 236 height 11
click at [213, 163] on p "Tenant shall pay $_﻿1800﻿_ per month in advance, due on or before the first day…" at bounding box center [227, 159] width 236 height 11
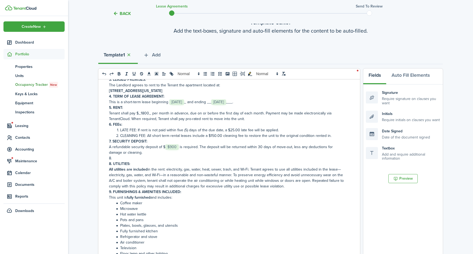
scroll to position [35, 0]
click at [141, 158] on p "8." at bounding box center [227, 159] width 236 height 6
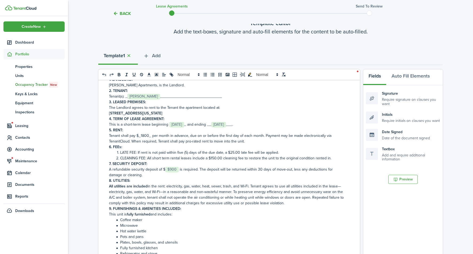
scroll to position [48, 0]
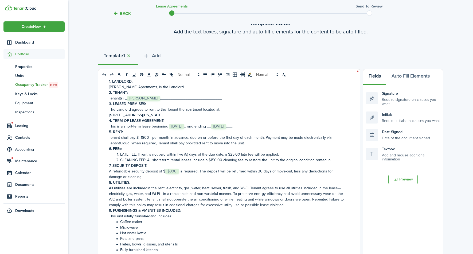
click at [334, 161] on li "CLEANING FEE: All short term rental leases include a $150.00 cleaning fee to re…" at bounding box center [230, 160] width 231 height 6
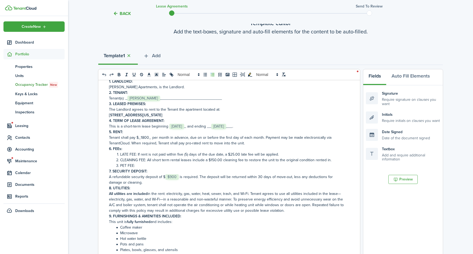
click at [176, 163] on li "PET FEE:" at bounding box center [230, 166] width 231 height 6
click at [172, 164] on li "PET FEE:" at bounding box center [230, 166] width 231 height 6
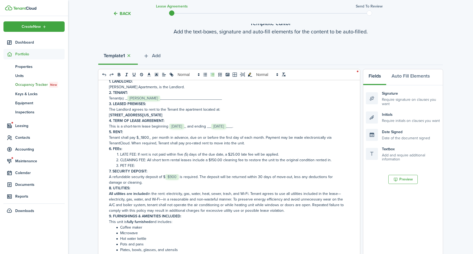
click at [172, 164] on li "PET FEE:" at bounding box center [230, 166] width 231 height 6
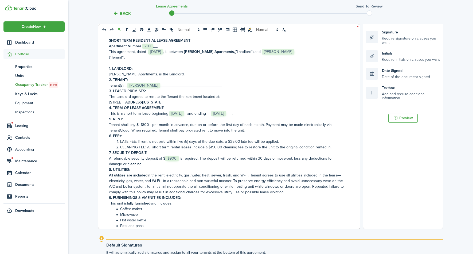
scroll to position [85, 0]
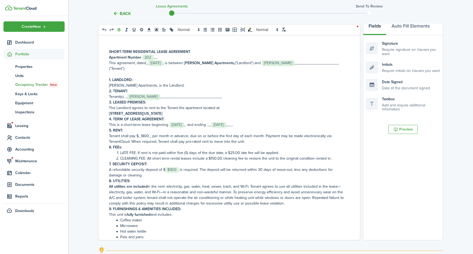
click at [143, 138] on p "Tenant shall pay $_﻿1800﻿_ per month in advance, due on or before the first day…" at bounding box center [227, 138] width 236 height 11
click at [95, 135] on div "Back Lease Agreements Send to review Template editor Add the text-boxes, signat…" at bounding box center [270, 125] width 405 height 382
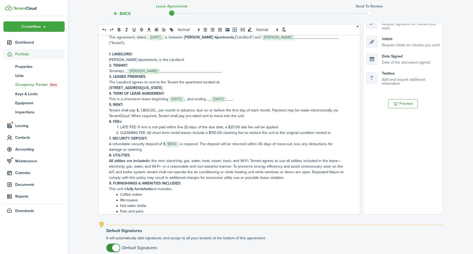
scroll to position [109, 0]
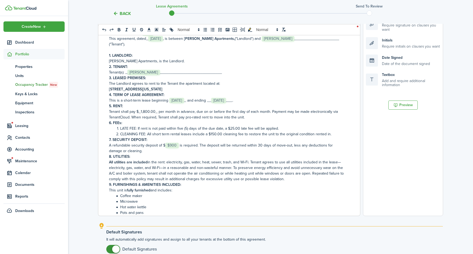
drag, startPoint x: 120, startPoint y: 122, endPoint x: 123, endPoint y: 132, distance: 10.6
click at [120, 122] on strong "6. FEEs:" at bounding box center [115, 123] width 13 height 6
click at [95, 137] on div "Back Lease Agreements Send to review Template editor Add the text-boxes, signat…" at bounding box center [270, 101] width 405 height 382
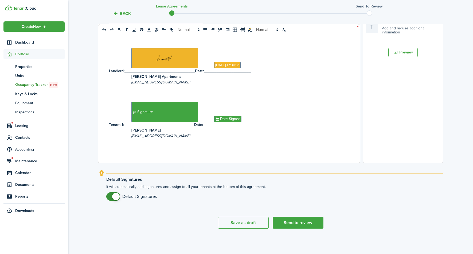
scroll to position [160, 0]
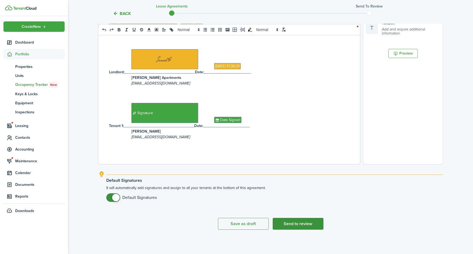
click at [293, 225] on button "Send to review" at bounding box center [298, 224] width 51 height 12
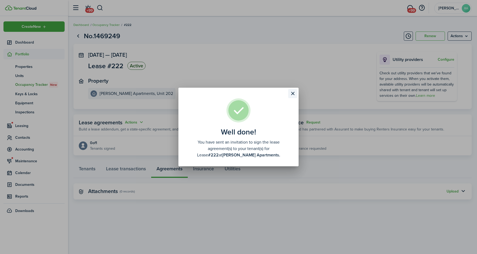
click at [291, 94] on button "Close modal" at bounding box center [292, 93] width 9 height 9
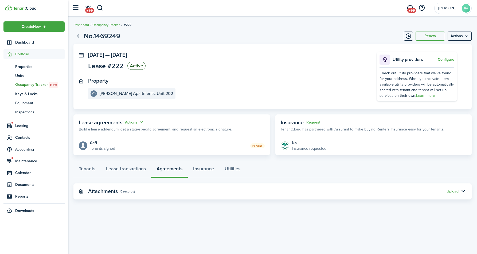
click at [199, 112] on page-view-main "[DATE] — [DATE] Lease #222 Active Property [PERSON_NAME] Apartments, Unit 202 U…" at bounding box center [272, 99] width 398 height 111
